Goal: Task Accomplishment & Management: Manage account settings

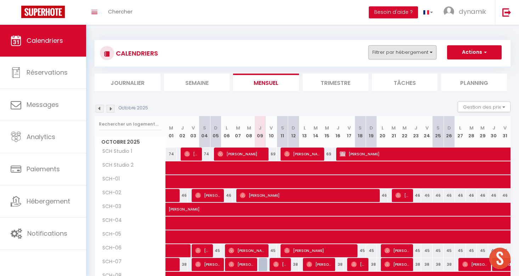
click at [396, 55] on button "Filtrer par hébergement" at bounding box center [402, 52] width 68 height 14
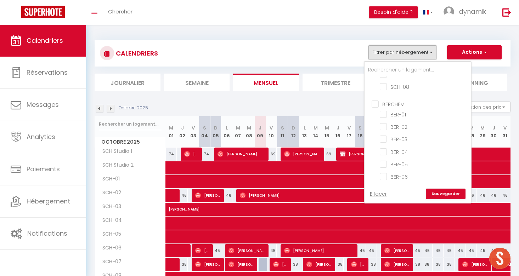
scroll to position [120, 0]
click at [375, 102] on input "BERCHEM" at bounding box center [425, 103] width 106 height 7
checkbox input "true"
checkbox input "false"
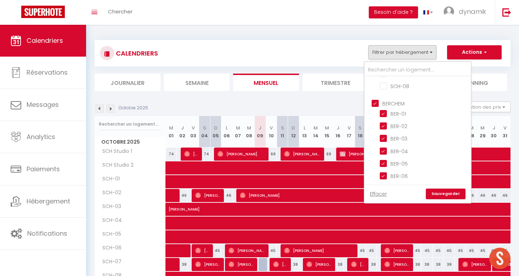
checkbox input "false"
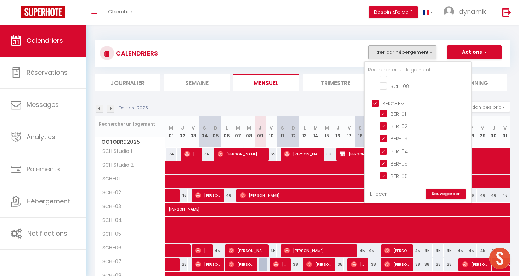
checkbox input "false"
checkbox input "true"
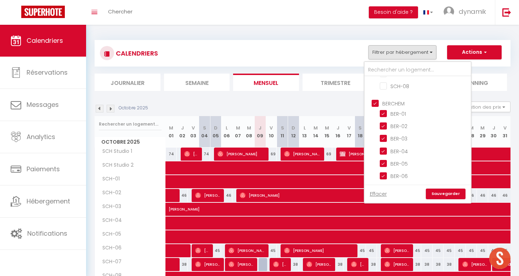
checkbox input "true"
checkbox input "false"
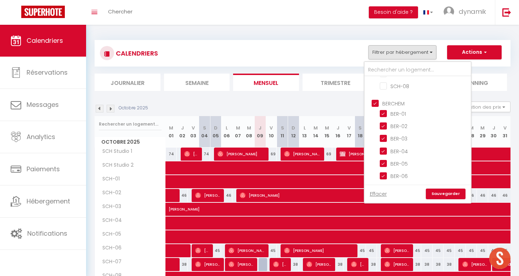
checkbox input "false"
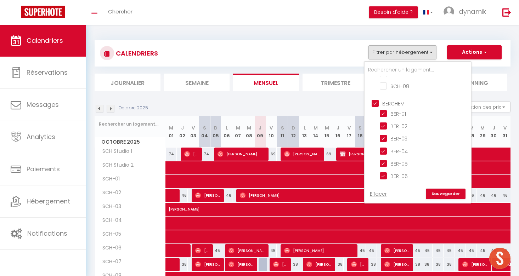
checkbox input "false"
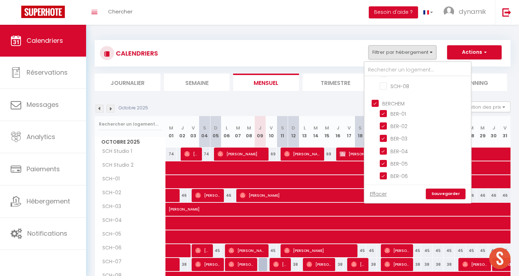
checkbox input "false"
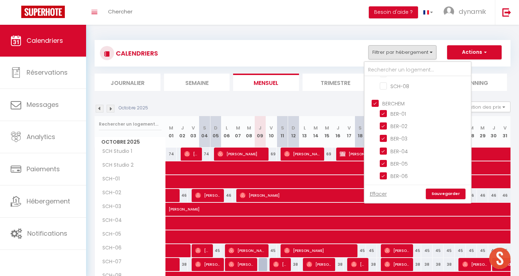
checkbox input "false"
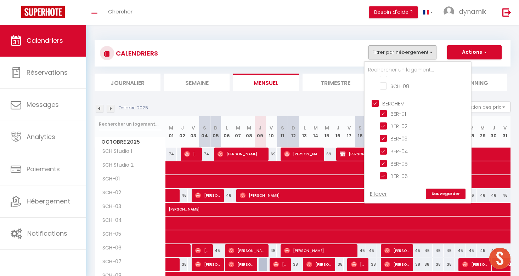
checkbox input "false"
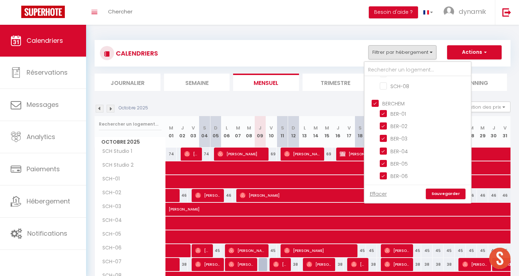
checkbox input "false"
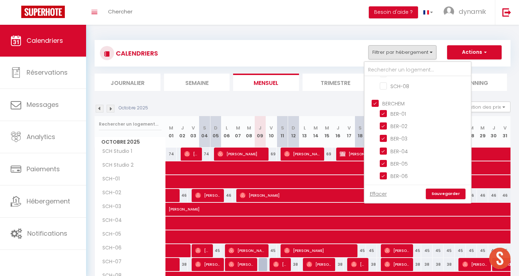
checkbox input "false"
click at [443, 194] on link "Sauvegarder" at bounding box center [446, 194] width 40 height 11
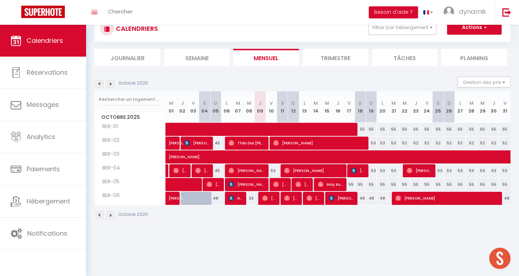
scroll to position [25, 0]
click at [342, 131] on span at bounding box center [311, 129] width 277 height 13
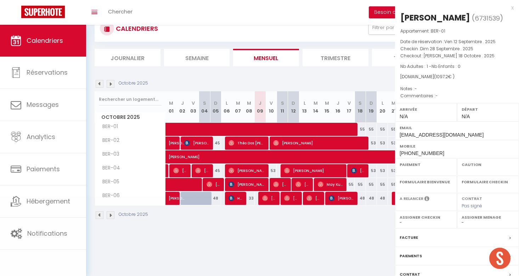
select select "OK"
select select "0"
select select "1"
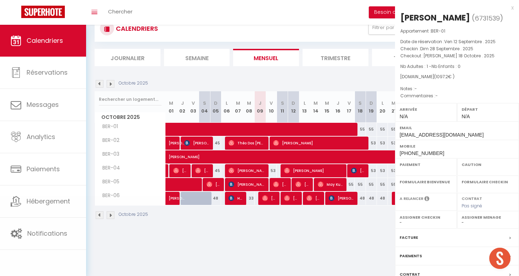
select select
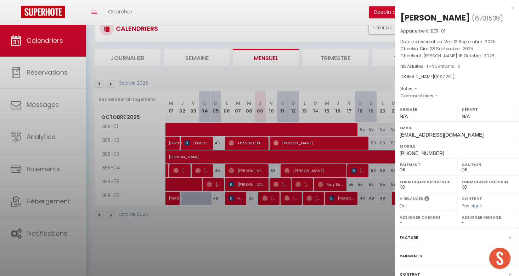
select select "29242"
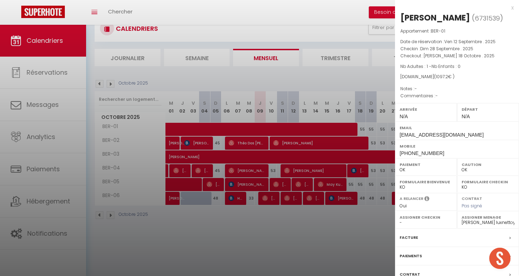
click at [345, 231] on div at bounding box center [259, 138] width 519 height 276
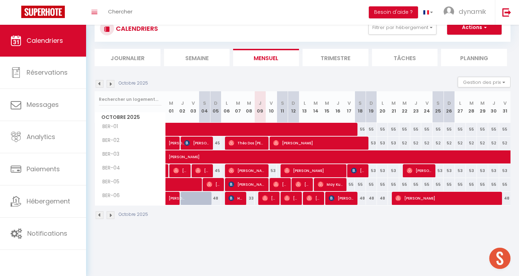
click at [361, 127] on span at bounding box center [311, 129] width 277 height 13
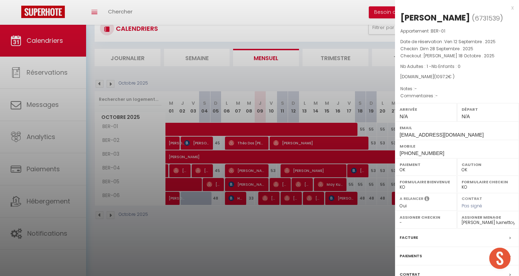
click at [364, 128] on div at bounding box center [259, 138] width 519 height 276
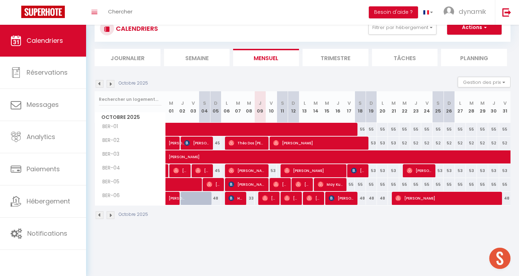
click at [110, 83] on img at bounding box center [111, 84] width 8 height 8
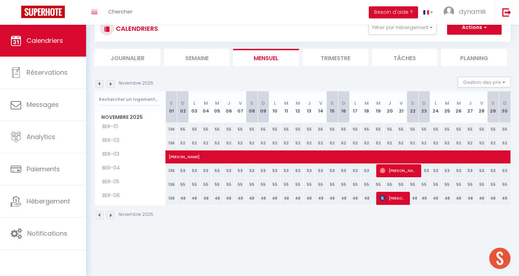
click at [100, 84] on img at bounding box center [100, 84] width 8 height 8
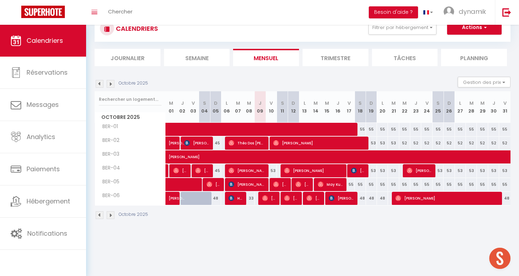
click at [506, 129] on div "55" at bounding box center [504, 129] width 11 height 13
type input "55"
type input "Ven 31 Octobre 2025"
type input "[PERSON_NAME] 01 Novembre 2025"
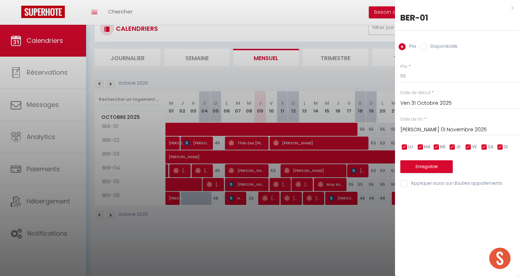
click at [361, 215] on div at bounding box center [259, 138] width 519 height 276
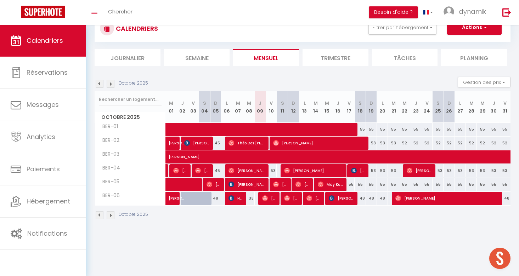
click at [361, 129] on span at bounding box center [311, 129] width 277 height 13
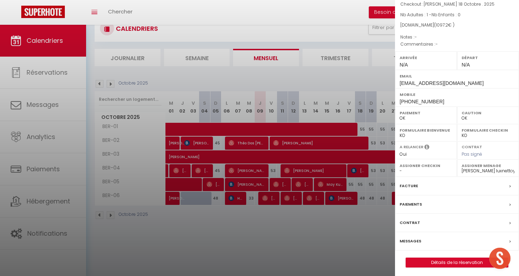
click at [356, 222] on div at bounding box center [259, 138] width 519 height 276
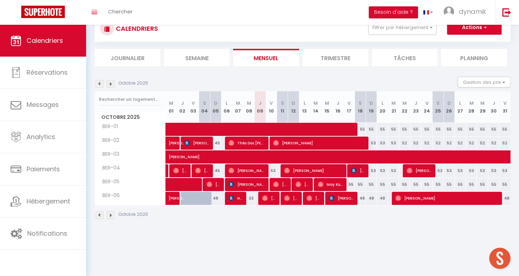
click at [373, 129] on span at bounding box center [311, 129] width 277 height 13
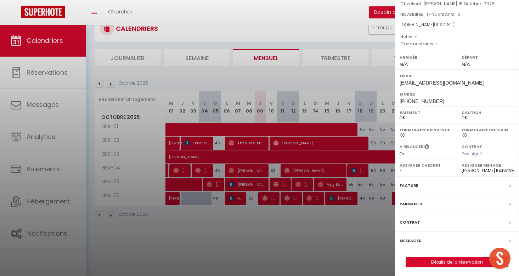
scroll to position [52, 0]
click at [306, 261] on div at bounding box center [259, 138] width 519 height 276
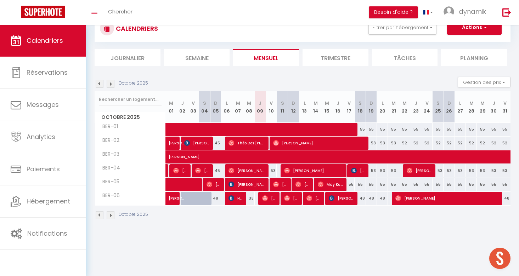
click at [405, 130] on span at bounding box center [311, 129] width 277 height 13
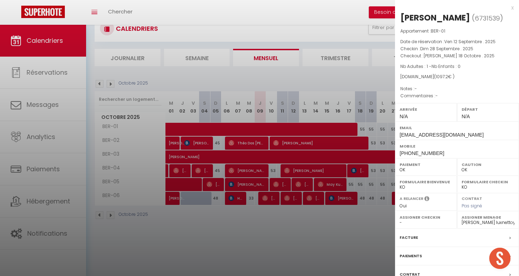
scroll to position [0, 0]
click at [334, 252] on div at bounding box center [259, 138] width 519 height 276
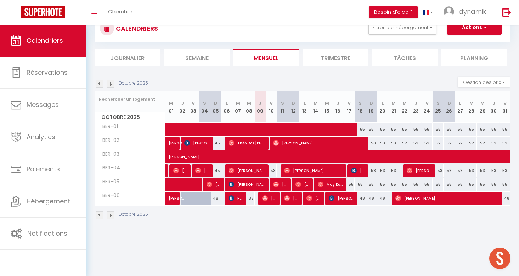
click at [448, 129] on span at bounding box center [311, 129] width 277 height 13
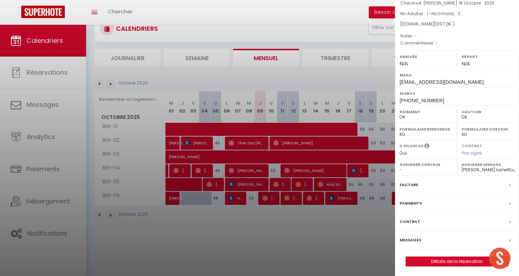
scroll to position [52, 0]
click at [327, 262] on div at bounding box center [259, 138] width 519 height 276
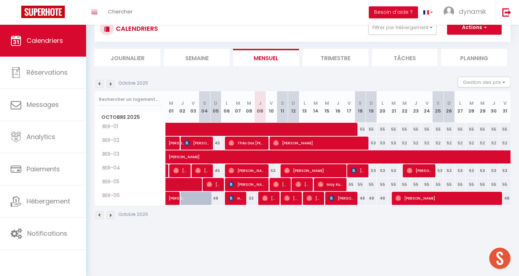
click at [111, 81] on img at bounding box center [111, 84] width 8 height 8
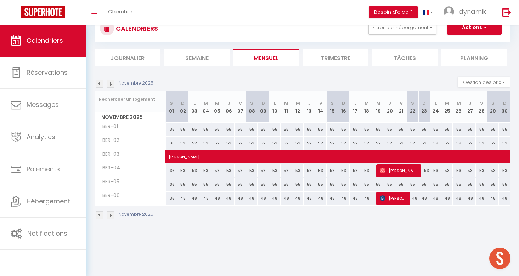
click at [171, 129] on div "136" at bounding box center [171, 129] width 11 height 13
type input "136"
type input "[PERSON_NAME] 01 Novembre 2025"
type input "Dim 02 Novembre 2025"
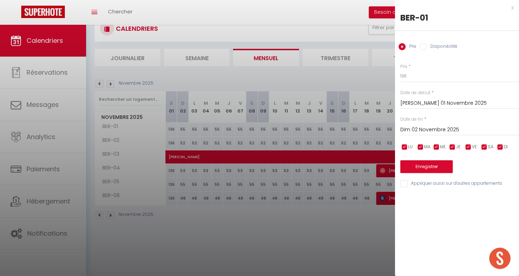
click at [422, 129] on input "Dim 02 Novembre 2025" at bounding box center [459, 129] width 119 height 9
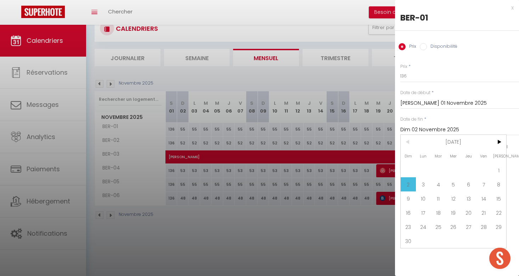
click at [406, 141] on span "<" at bounding box center [408, 142] width 15 height 14
click at [407, 141] on span "<" at bounding box center [408, 142] width 15 height 14
click at [500, 142] on span ">" at bounding box center [498, 142] width 15 height 14
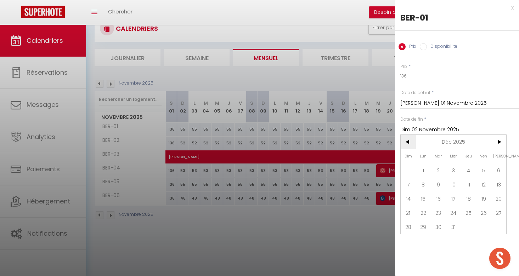
click at [407, 140] on span "<" at bounding box center [408, 142] width 15 height 14
click at [329, 260] on div at bounding box center [259, 138] width 519 height 276
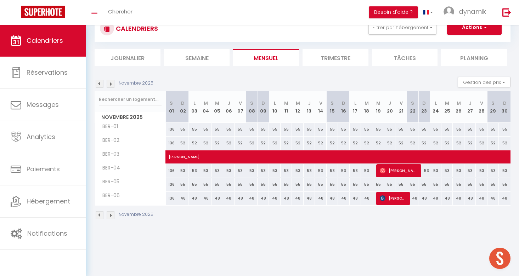
click at [98, 83] on img at bounding box center [100, 84] width 8 height 8
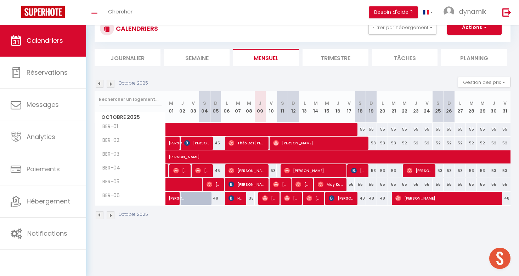
click at [482, 128] on div "55" at bounding box center [482, 129] width 11 height 13
type input "55"
type input "Mer 29 Octobre 2025"
type input "Jeu 30 Octobre 2025"
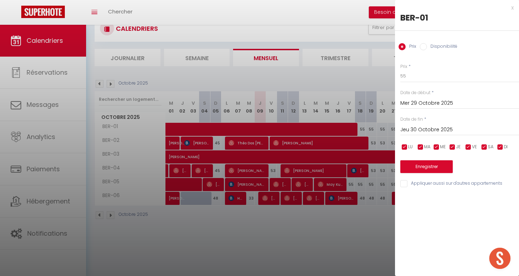
click at [438, 102] on input "Mer 29 Octobre 2025" at bounding box center [459, 103] width 119 height 9
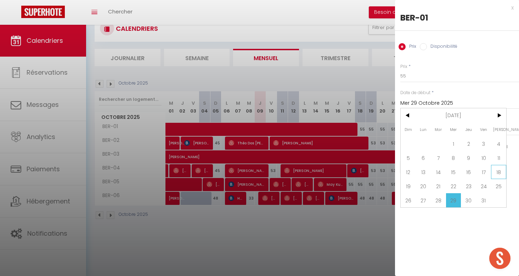
click at [499, 172] on span "18" at bounding box center [498, 172] width 15 height 14
type input "[PERSON_NAME] 18 Octobre 2025"
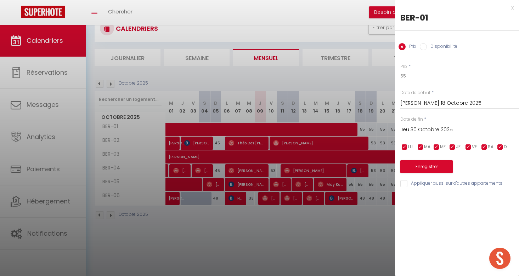
click at [441, 128] on input "Jeu 30 Octobre 2025" at bounding box center [459, 129] width 119 height 9
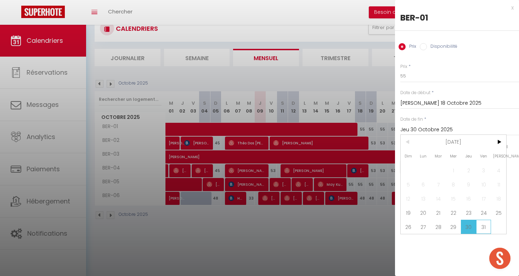
click at [484, 227] on span "31" at bounding box center [483, 227] width 15 height 14
type input "Ven 31 Octobre 2025"
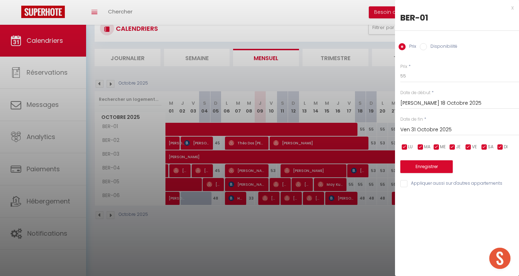
click at [424, 46] on input "Disponibilité" at bounding box center [423, 46] width 7 height 7
radio input "true"
radio input "false"
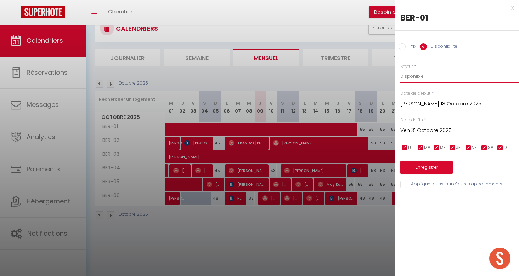
select select "0"
click at [438, 166] on button "Enregistrer" at bounding box center [426, 167] width 52 height 13
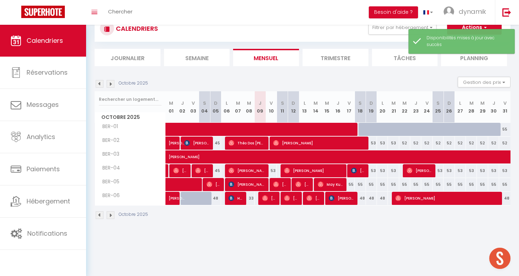
click at [506, 128] on div "55" at bounding box center [504, 129] width 11 height 13
select select "1"
type input "Ven 31 Octobre 2025"
type input "[PERSON_NAME] 01 Novembre 2025"
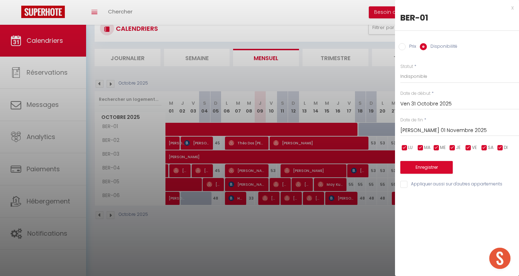
click at [352, 220] on div at bounding box center [259, 138] width 519 height 276
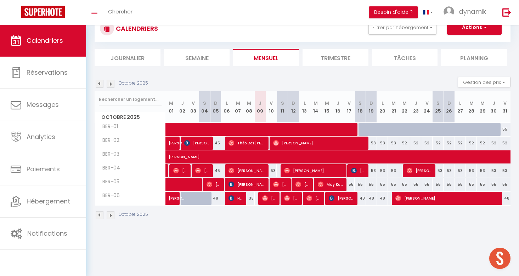
click at [505, 128] on div "55" at bounding box center [504, 129] width 11 height 13
select select "1"
type input "Ven 31 Octobre 2025"
type input "[PERSON_NAME] 01 Novembre 2025"
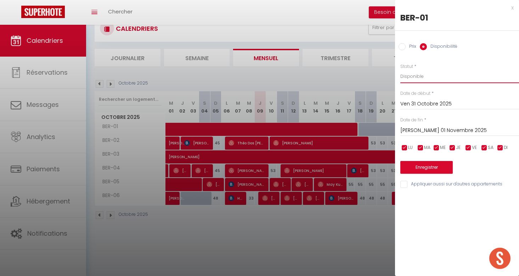
select select "0"
click at [417, 169] on button "Enregistrer" at bounding box center [426, 167] width 52 height 13
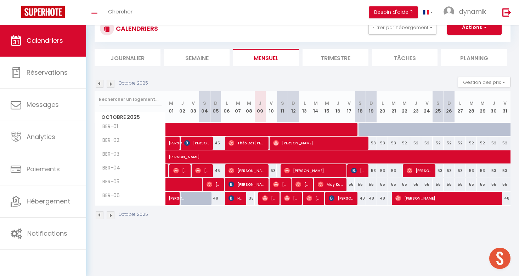
click at [299, 128] on span at bounding box center [311, 129] width 277 height 13
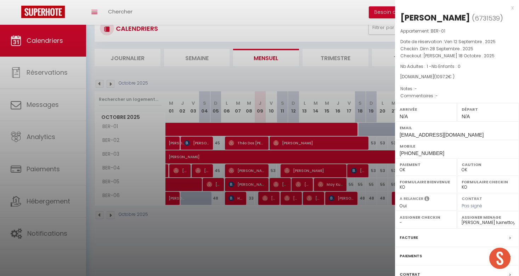
click at [361, 264] on div at bounding box center [259, 138] width 519 height 276
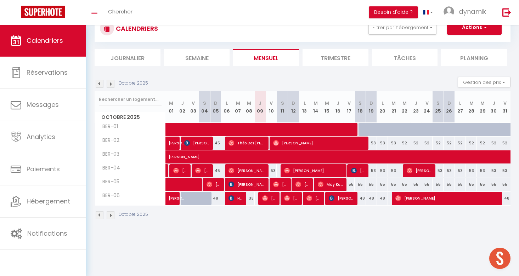
click at [226, 123] on span at bounding box center [311, 129] width 277 height 13
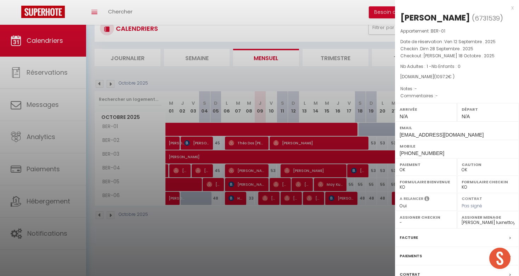
click at [226, 127] on div at bounding box center [259, 138] width 519 height 276
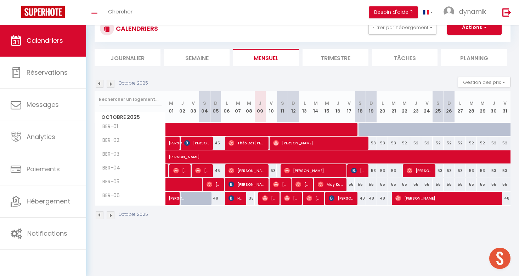
click at [100, 79] on div "Octobre 2025 Gestion des prix Nb Nuits minimum Règles Disponibilité" at bounding box center [303, 84] width 416 height 15
click at [100, 80] on img at bounding box center [100, 84] width 8 height 8
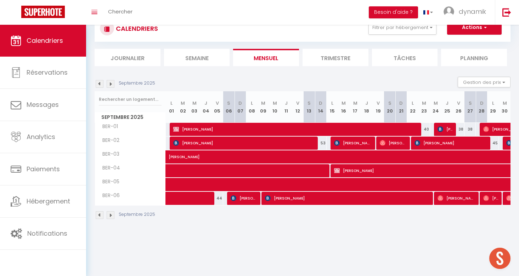
click at [109, 83] on img at bounding box center [111, 84] width 8 height 8
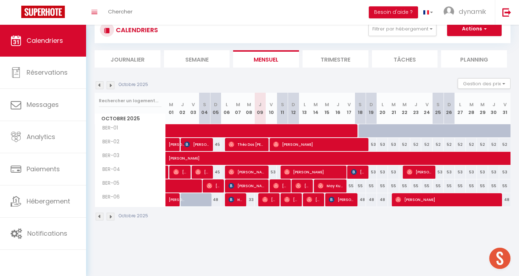
scroll to position [23, 0]
click at [100, 216] on img at bounding box center [100, 217] width 8 height 8
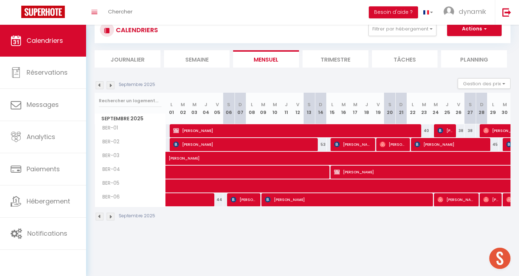
click at [487, 129] on img at bounding box center [486, 131] width 6 height 6
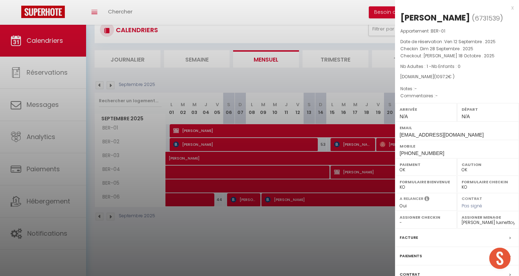
click at [335, 243] on div at bounding box center [259, 138] width 519 height 276
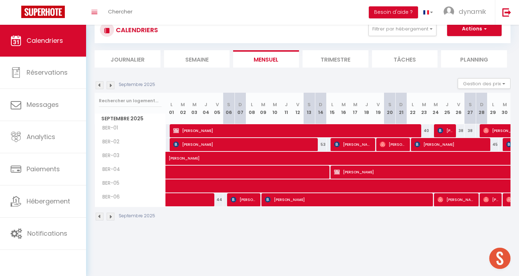
click at [495, 196] on span "[PERSON_NAME]" at bounding box center [490, 199] width 15 height 13
select select "29242"
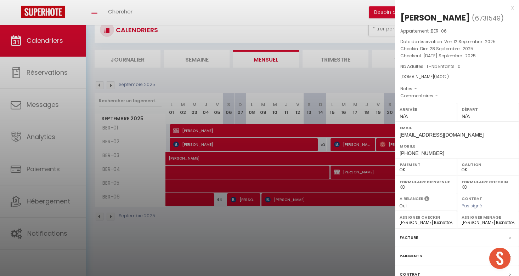
click at [313, 249] on div at bounding box center [259, 138] width 519 height 276
